Goal: Navigation & Orientation: Find specific page/section

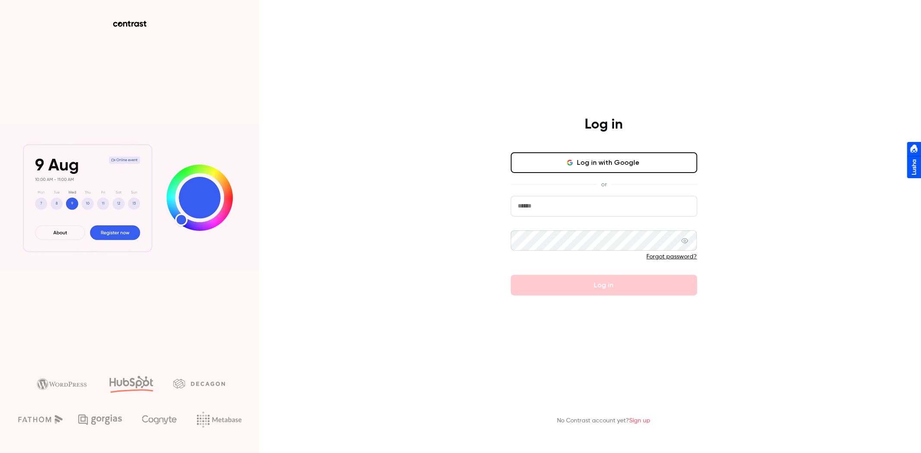
click at [551, 163] on button "Log in with Google" at bounding box center [604, 162] width 187 height 21
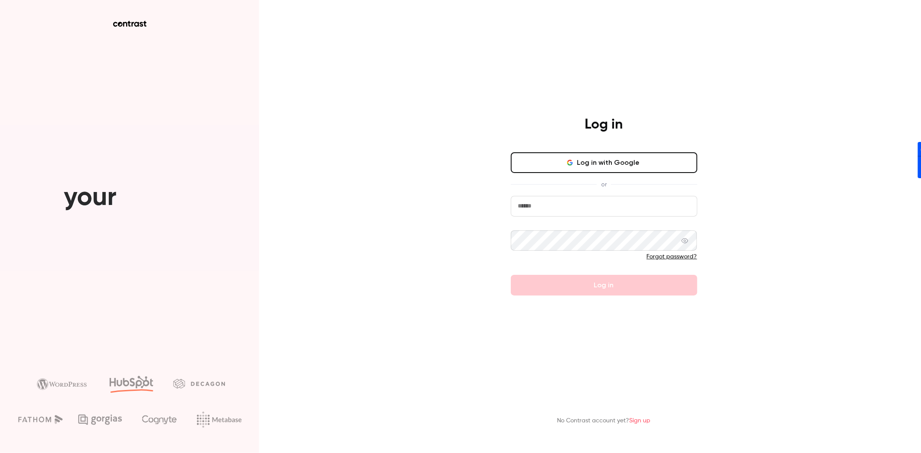
click at [597, 160] on button "Log in with Google" at bounding box center [604, 162] width 187 height 21
click at [581, 164] on button "Log in with Google" at bounding box center [604, 162] width 187 height 21
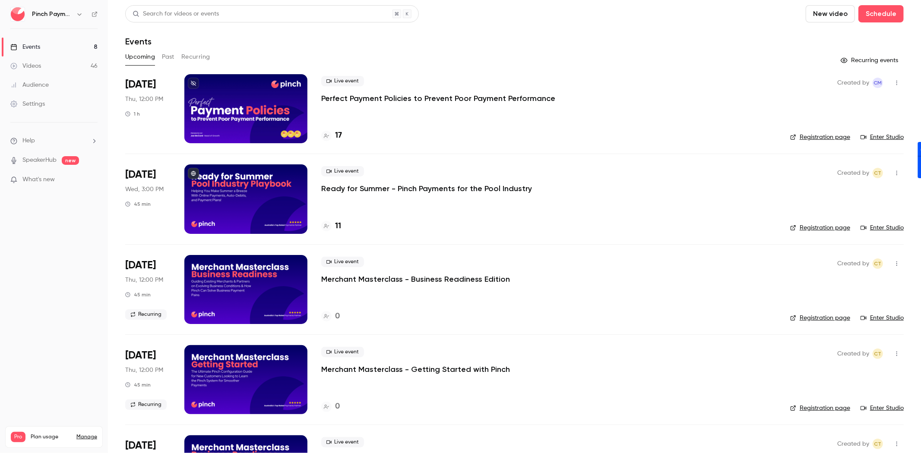
click at [227, 92] on div at bounding box center [245, 108] width 123 height 69
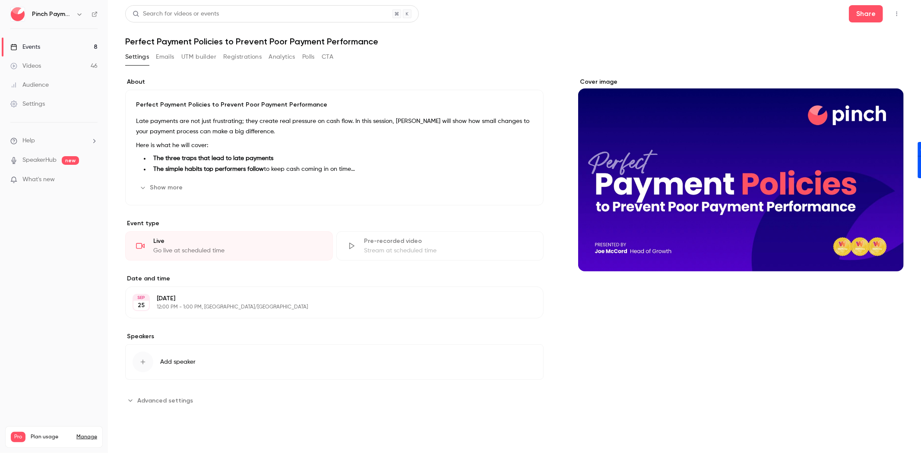
click at [54, 15] on h6 "Pinch Payments" at bounding box center [52, 14] width 41 height 9
click at [76, 20] on div "Pinch Payments" at bounding box center [53, 14] width 87 height 15
click at [76, 14] on icon "button" at bounding box center [79, 14] width 7 height 7
click at [76, 14] on div at bounding box center [460, 226] width 921 height 453
click at [47, 158] on link "SpeakerHub" at bounding box center [39, 160] width 34 height 9
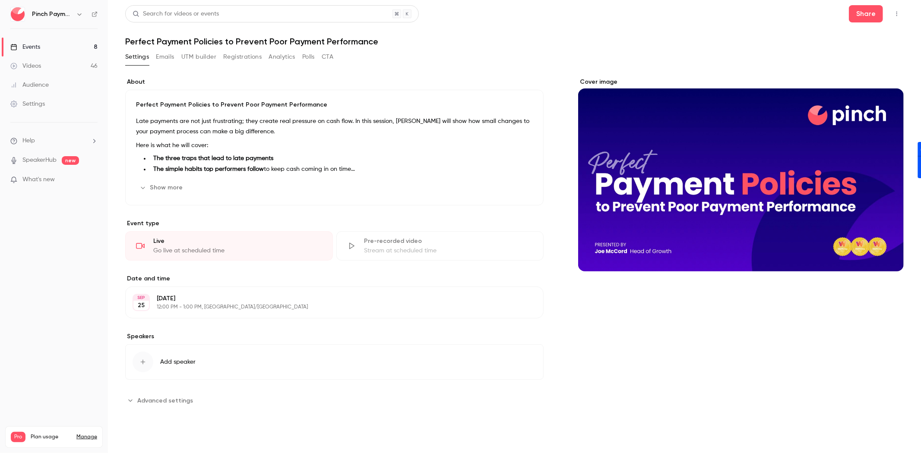
click at [53, 66] on link "Videos 46" at bounding box center [54, 66] width 108 height 19
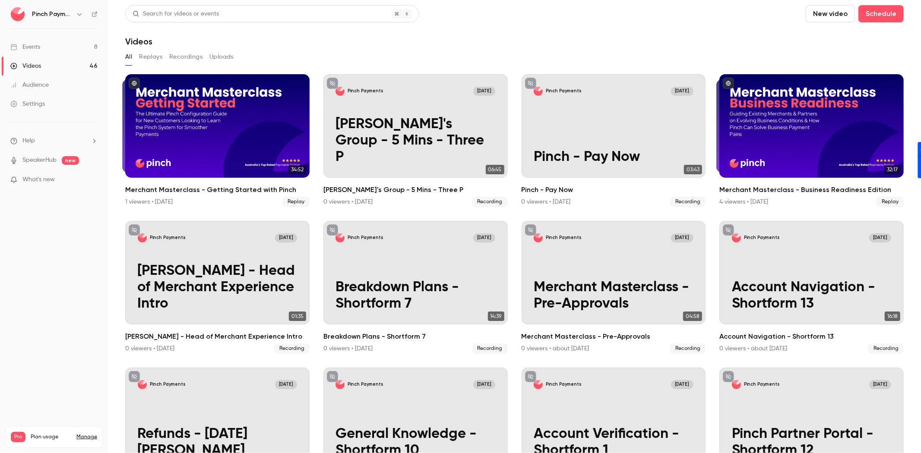
click at [75, 49] on link "Events 8" at bounding box center [54, 47] width 108 height 19
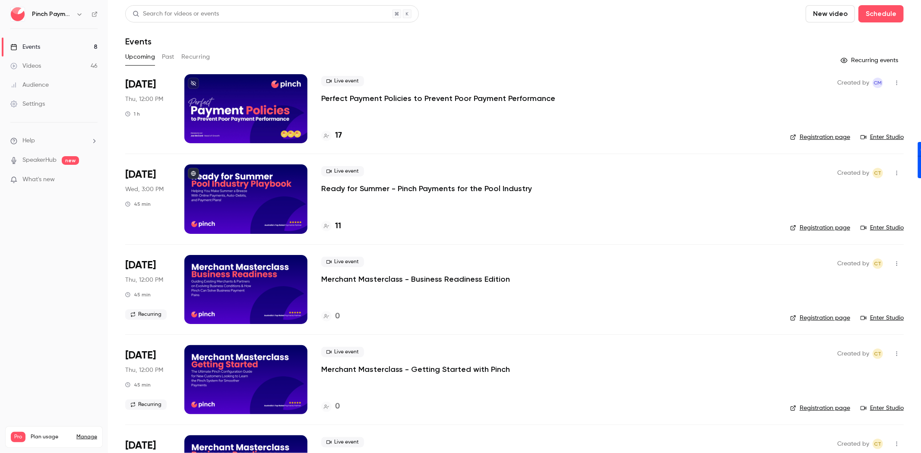
click at [865, 134] on link "Enter Studio" at bounding box center [882, 137] width 43 height 9
